Goal: Task Accomplishment & Management: Use online tool/utility

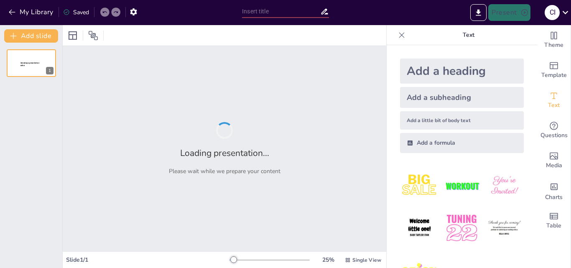
type input "Campaña de Comunicación “Somos Responsables”, para prevención del Fusarium Raza"
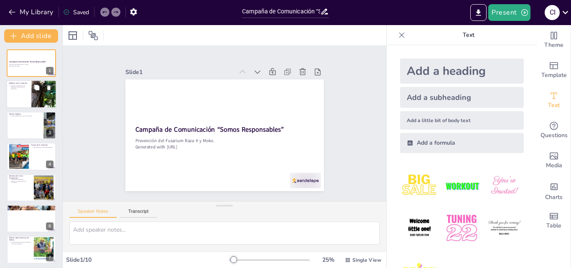
click at [26, 97] on div at bounding box center [31, 94] width 50 height 28
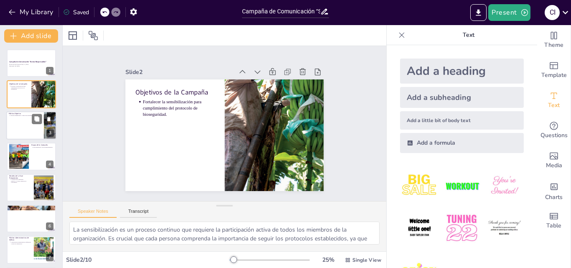
click at [17, 123] on div at bounding box center [31, 125] width 50 height 28
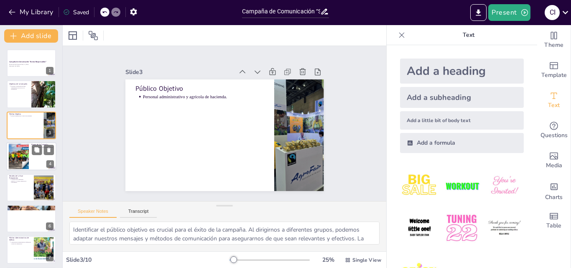
click at [28, 155] on div at bounding box center [18, 156] width 25 height 25
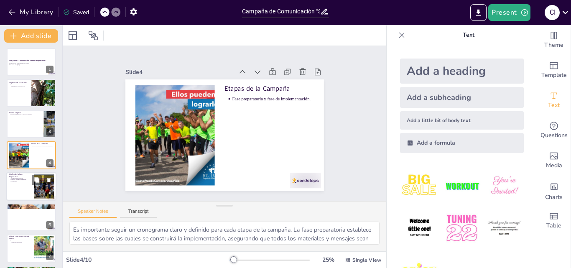
click at [30, 186] on div at bounding box center [31, 186] width 50 height 28
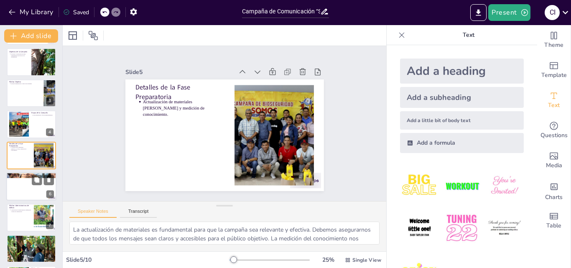
click at [24, 191] on div at bounding box center [31, 186] width 50 height 28
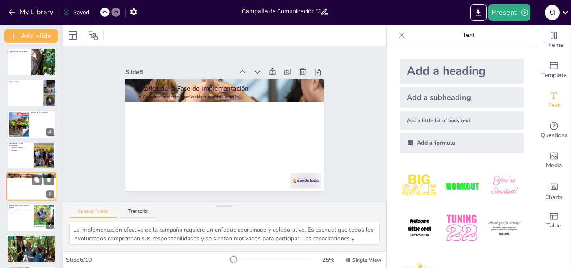
scroll to position [64, 0]
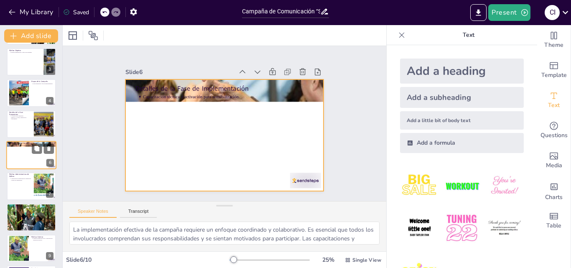
click at [25, 161] on div at bounding box center [31, 155] width 50 height 28
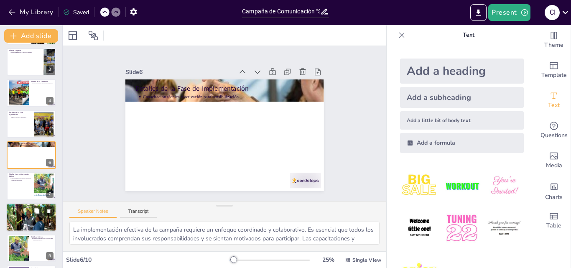
click at [27, 208] on p "Capacitación smartfense y mes de la bioseguridad." at bounding box center [31, 208] width 43 height 2
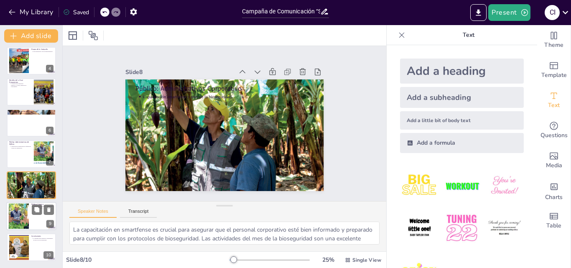
click at [21, 212] on div at bounding box center [19, 216] width 46 height 25
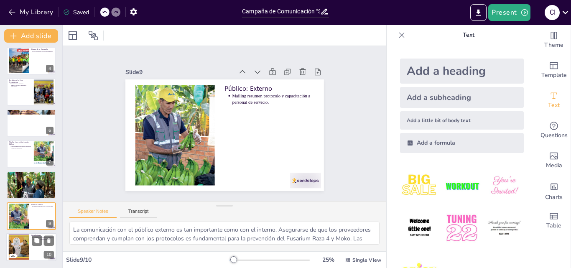
click at [19, 247] on div at bounding box center [18, 246] width 25 height 25
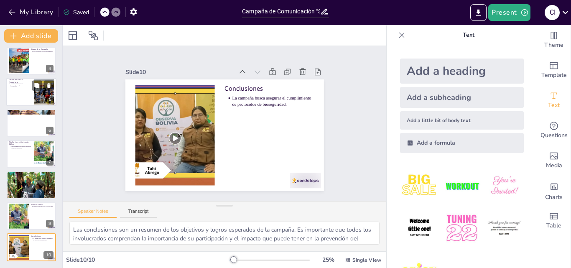
click at [28, 95] on div at bounding box center [31, 92] width 50 height 28
type textarea "La actualización de materiales es fundamental para que la campaña sea relevante…"
